Goal: Find specific page/section: Find specific page/section

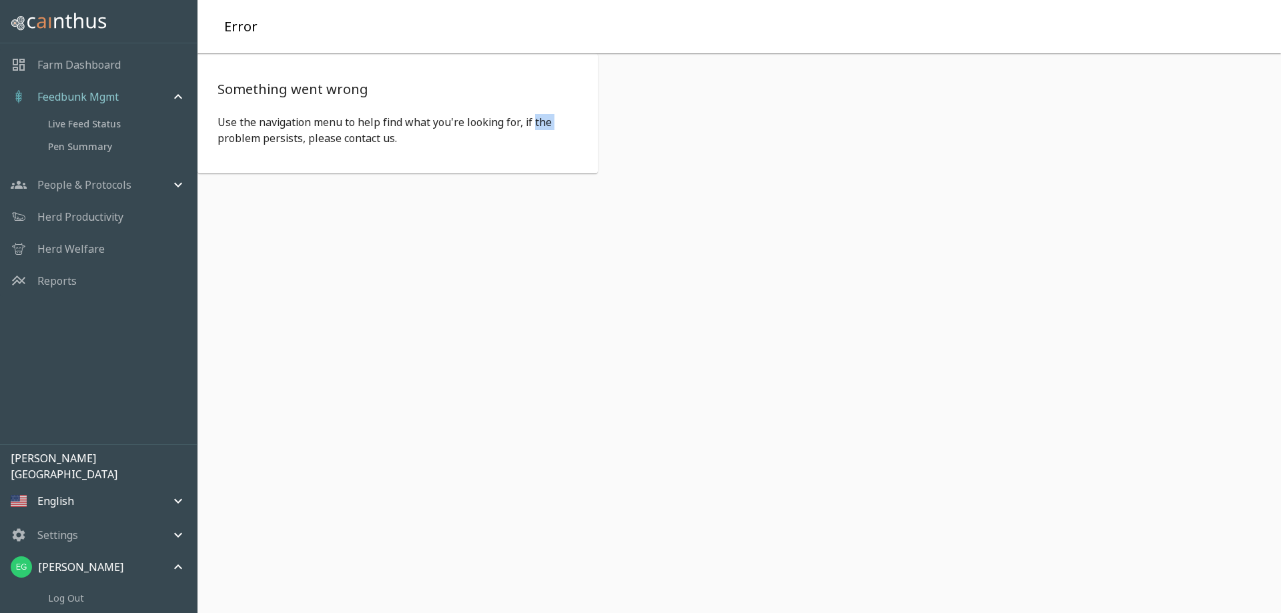
click at [99, 61] on p "Farm Dashboard" at bounding box center [78, 65] width 83 height 16
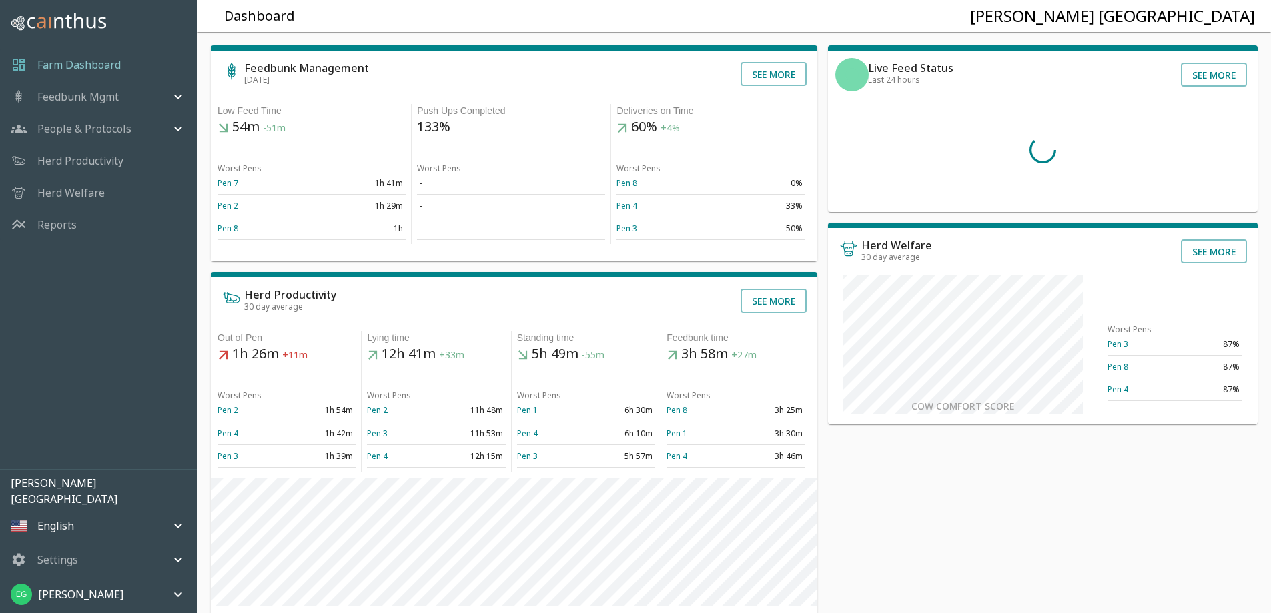
click at [144, 130] on div "People & Protocols" at bounding box center [90, 129] width 159 height 16
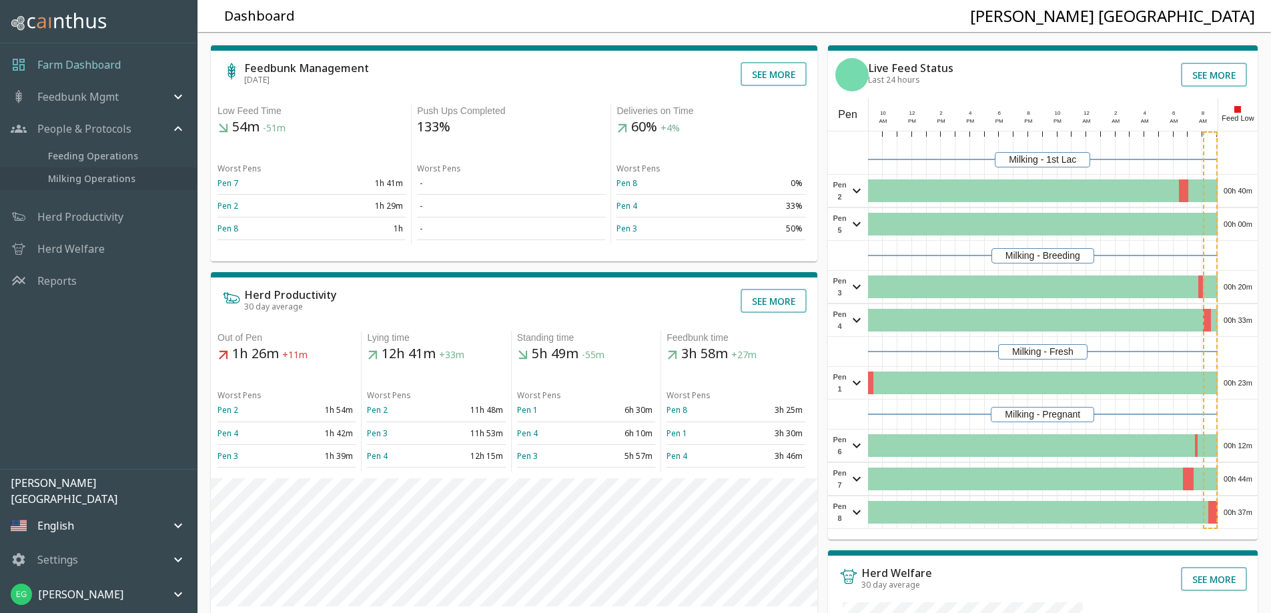
click at [111, 175] on span "Milking Operations" at bounding box center [117, 178] width 138 height 15
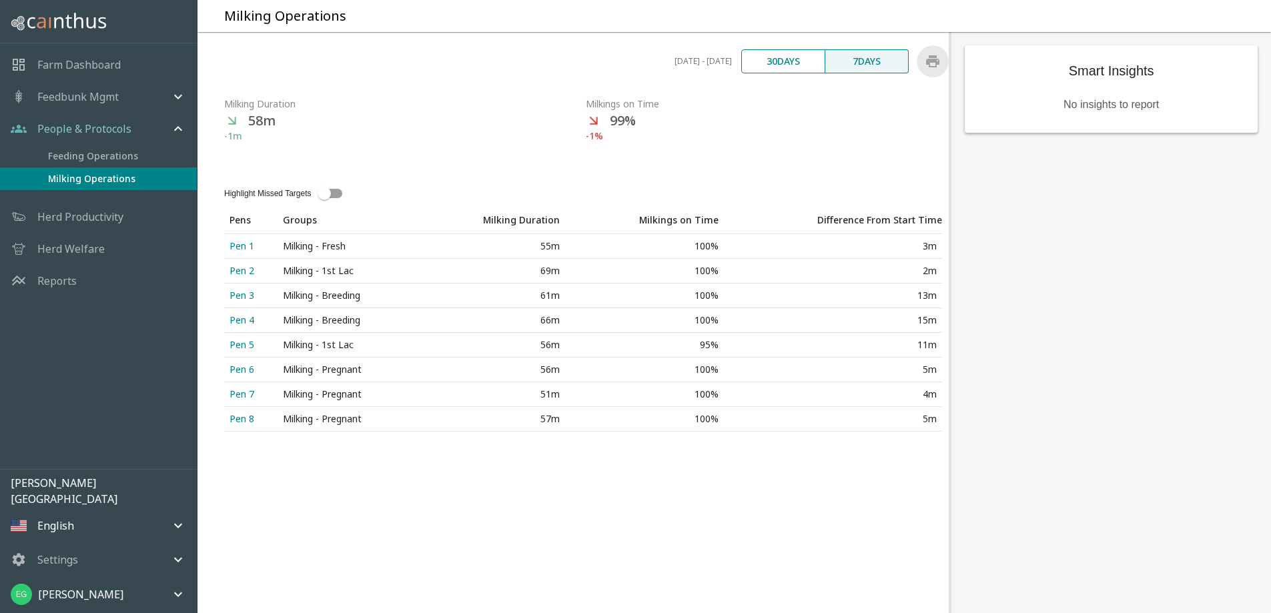
click at [927, 67] on icon "print chart" at bounding box center [932, 61] width 13 height 12
click at [93, 67] on p "Farm Dashboard" at bounding box center [78, 65] width 83 height 16
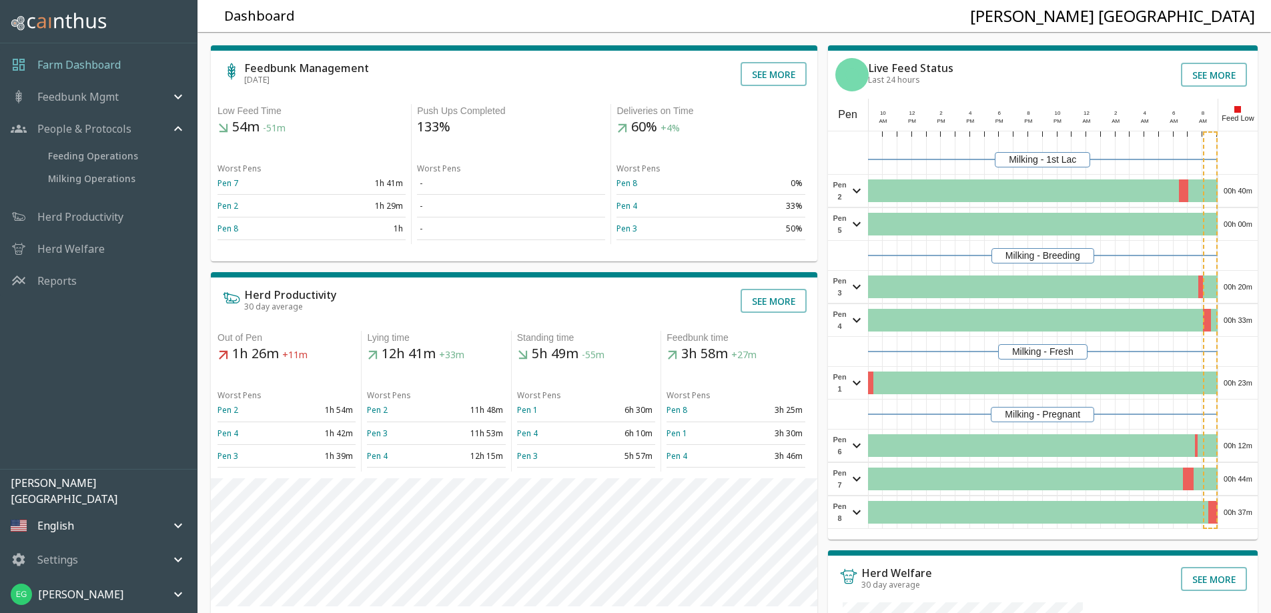
click at [81, 223] on p "Herd Productivity" at bounding box center [80, 217] width 86 height 16
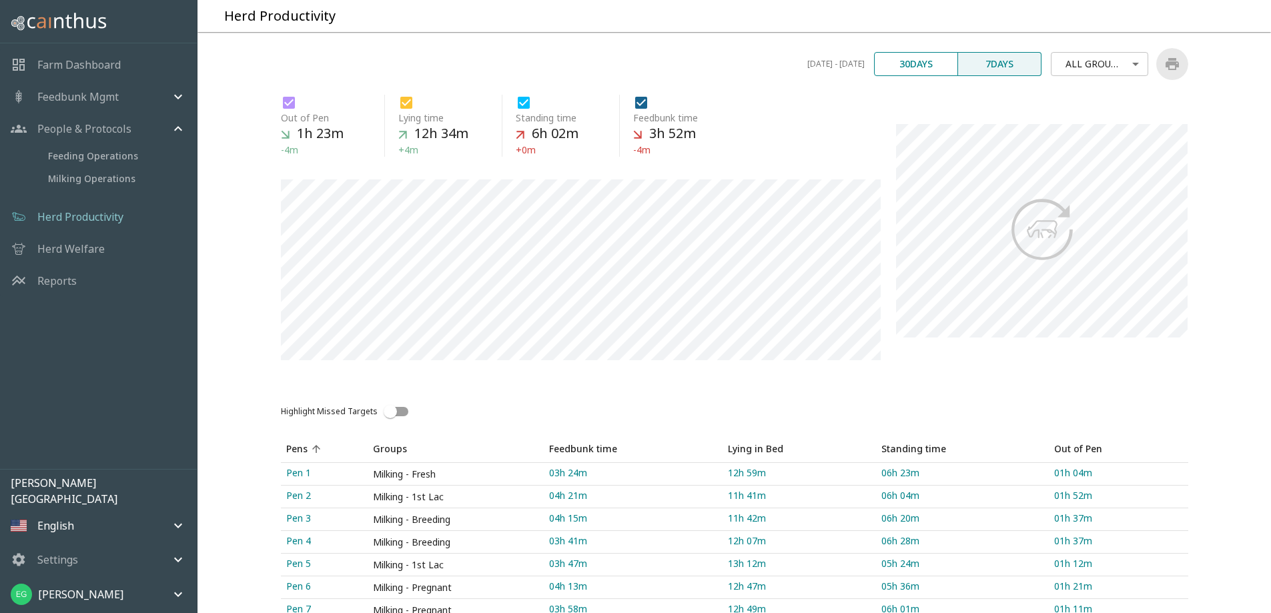
click at [1180, 80] on button "print chart" at bounding box center [1172, 64] width 32 height 32
